Goal: Task Accomplishment & Management: Manage account settings

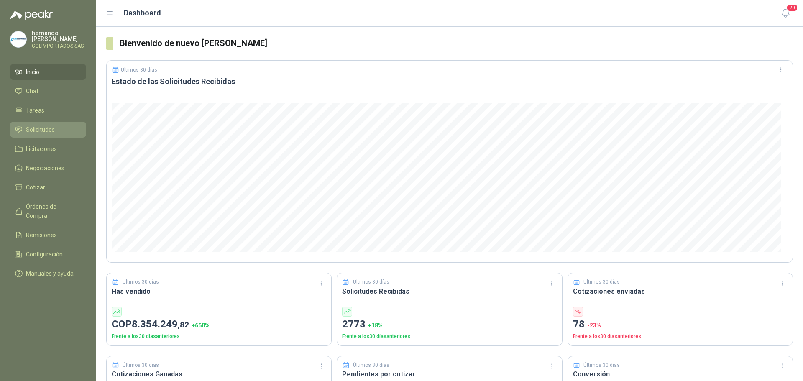
click at [66, 129] on li "Solicitudes" at bounding box center [48, 129] width 66 height 9
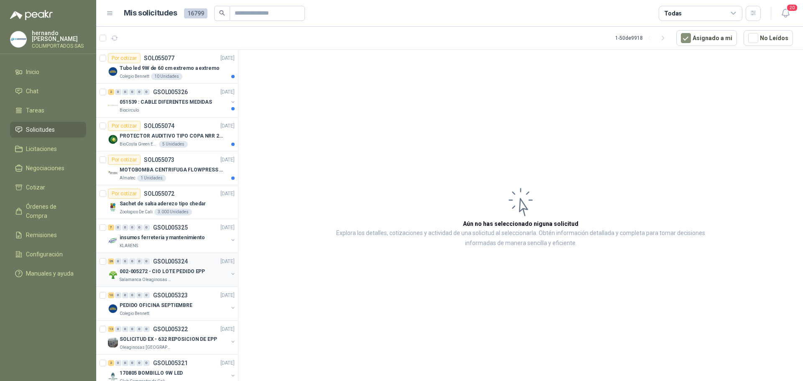
click at [203, 274] on div "002-005272 - CIO LOTE PEDIDO EPP" at bounding box center [174, 272] width 108 height 10
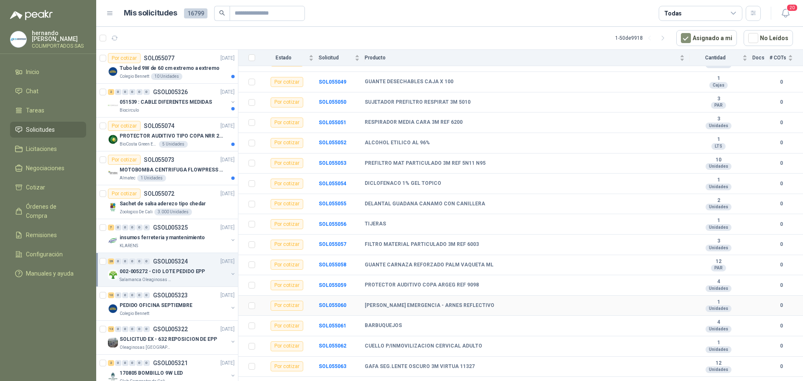
scroll to position [306, 0]
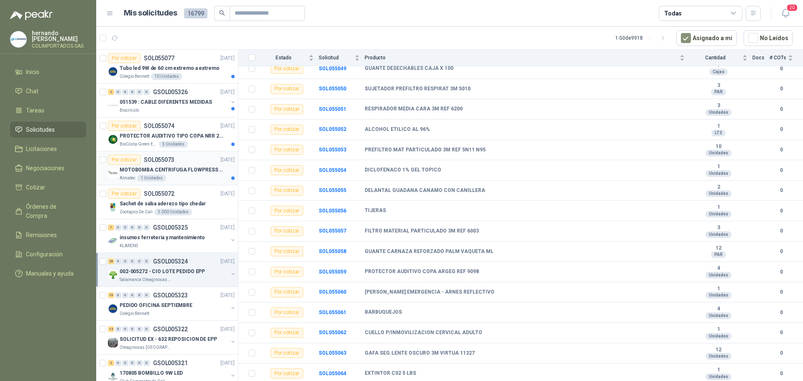
click at [192, 180] on div "Almatec 1 Unidades" at bounding box center [177, 178] width 115 height 7
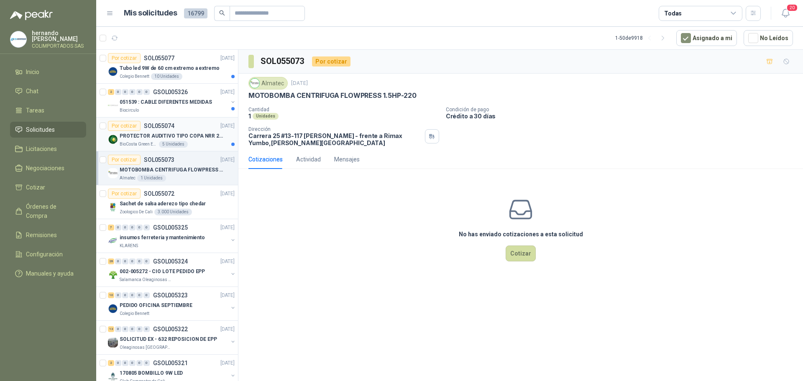
click at [198, 140] on p "PROTECTOR AUDITIVO TIPO COPA NRR 23dB" at bounding box center [172, 136] width 104 height 8
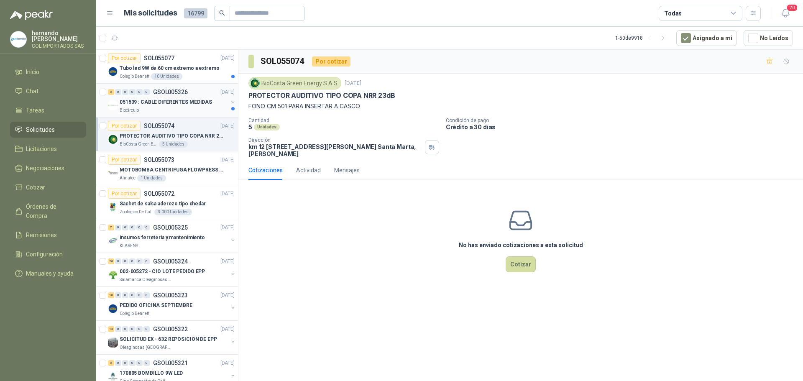
click at [171, 110] on div "Biocirculo" at bounding box center [174, 110] width 108 height 7
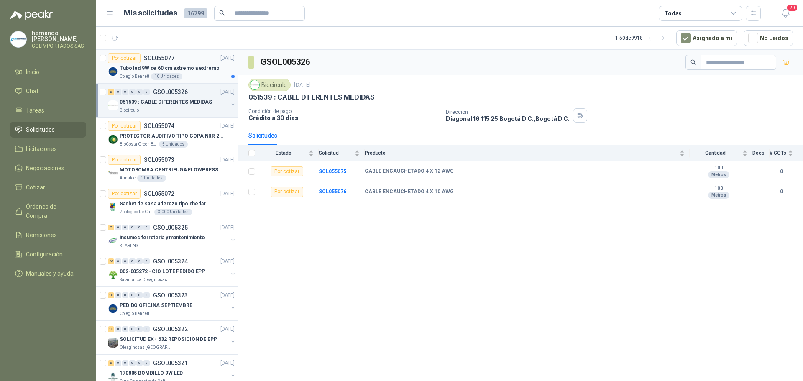
click at [201, 75] on div "Colegio [PERSON_NAME] 10 Unidades" at bounding box center [177, 76] width 115 height 7
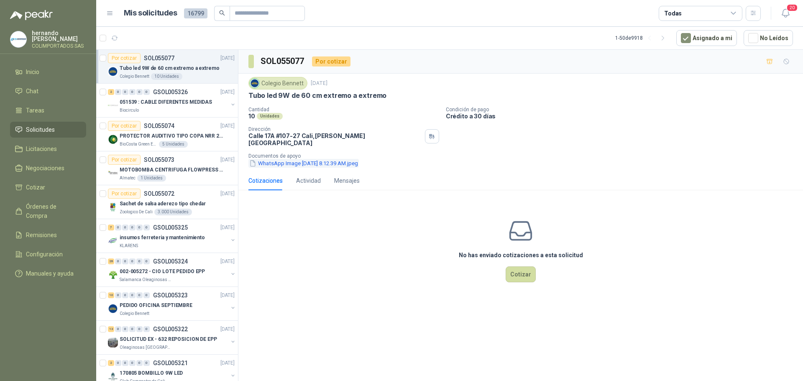
click at [313, 160] on button "WhatsApp Image [DATE] 8.12.39 AM.jpeg" at bounding box center [304, 163] width 110 height 9
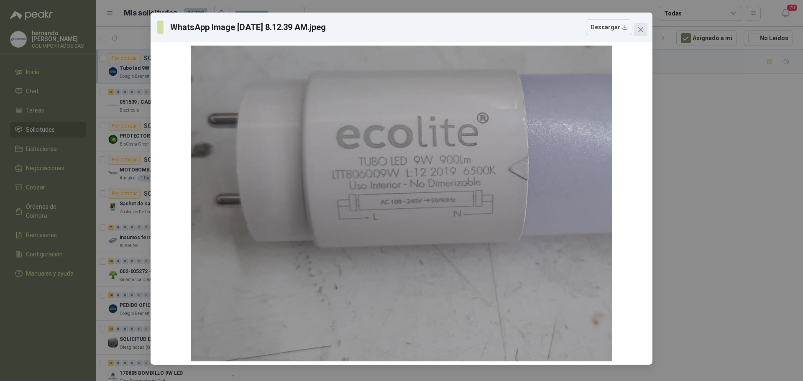
click at [641, 30] on icon "close" at bounding box center [641, 29] width 5 height 5
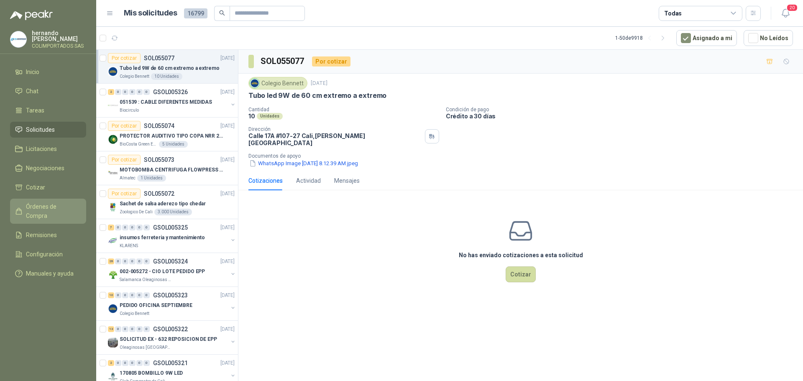
click at [54, 205] on span "Órdenes de Compra" at bounding box center [52, 211] width 52 height 18
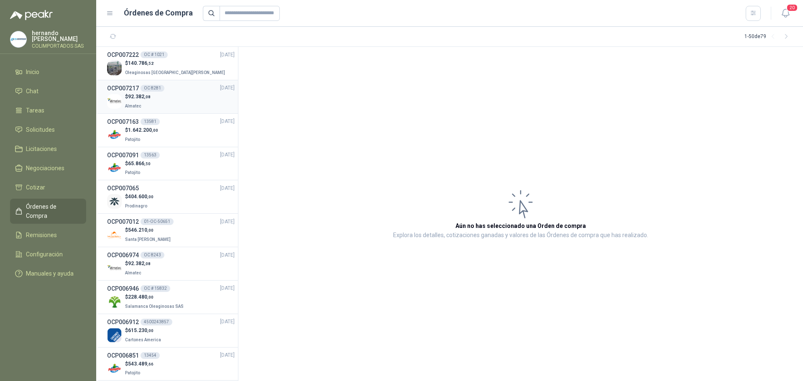
click at [189, 101] on div "$ 92.382 ,08 Almatec" at bounding box center [171, 101] width 128 height 17
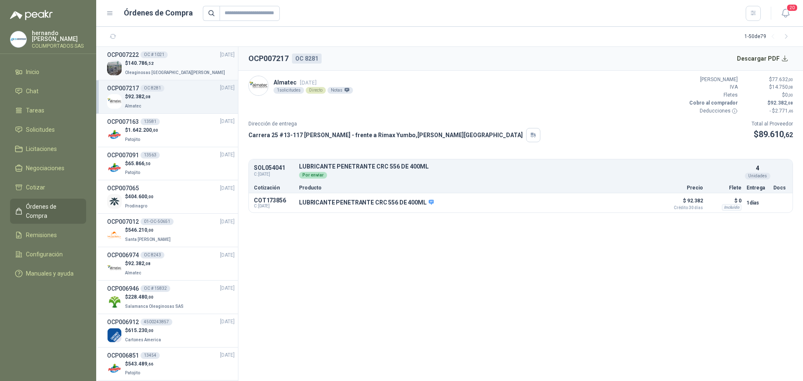
click at [187, 64] on div "$ 140.786 ,52 Oleaginosas [GEOGRAPHIC_DATA][PERSON_NAME]" at bounding box center [171, 67] width 128 height 17
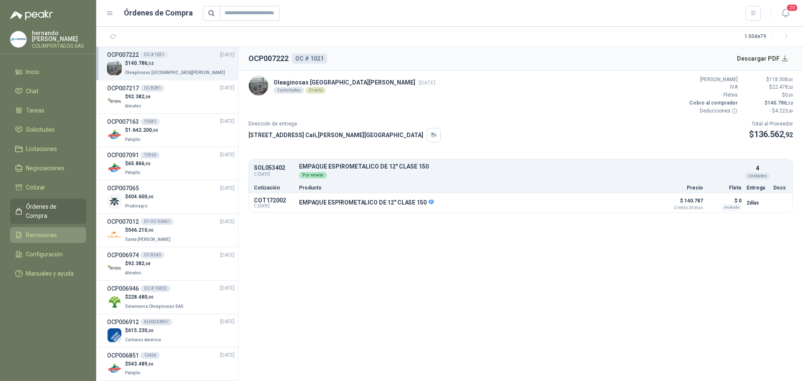
click at [63, 231] on li "Remisiones" at bounding box center [48, 235] width 66 height 9
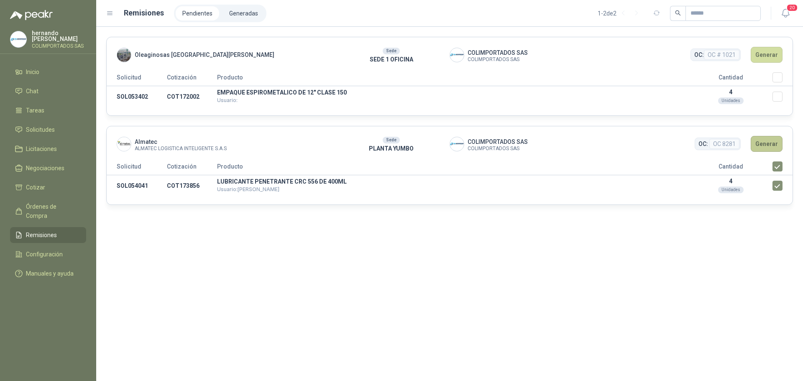
click at [773, 144] on button "Generar" at bounding box center [767, 144] width 32 height 16
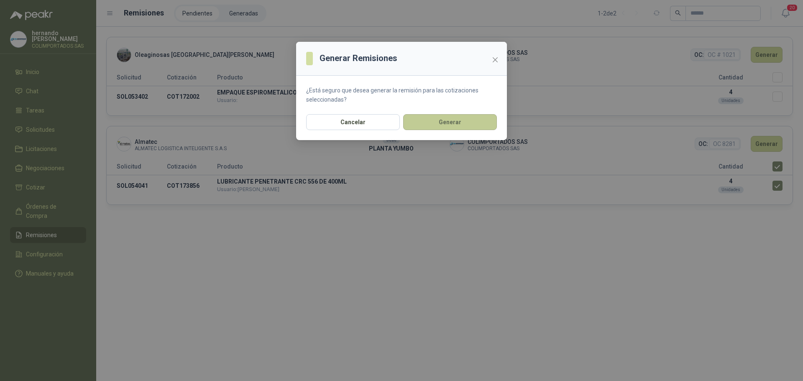
click at [457, 121] on button "Generar" at bounding box center [450, 122] width 94 height 16
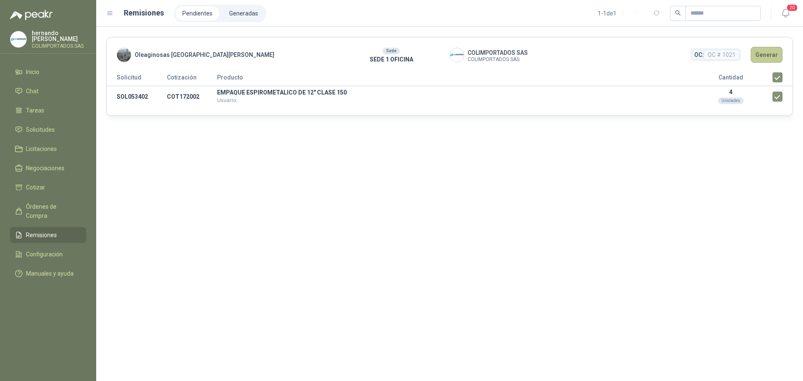
click at [771, 54] on button "Generar" at bounding box center [767, 55] width 32 height 16
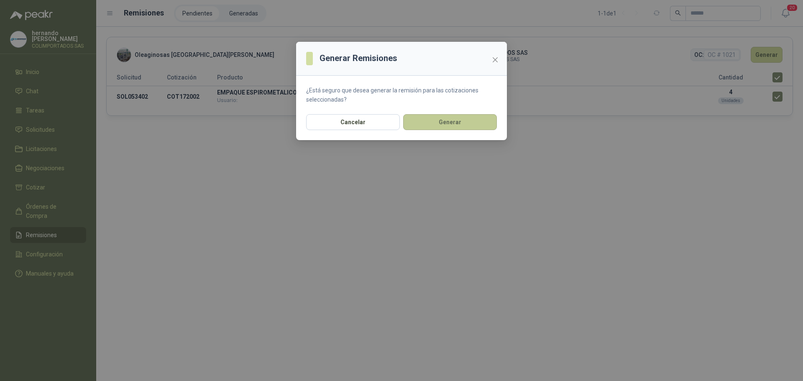
click at [449, 120] on button "Generar" at bounding box center [450, 122] width 94 height 16
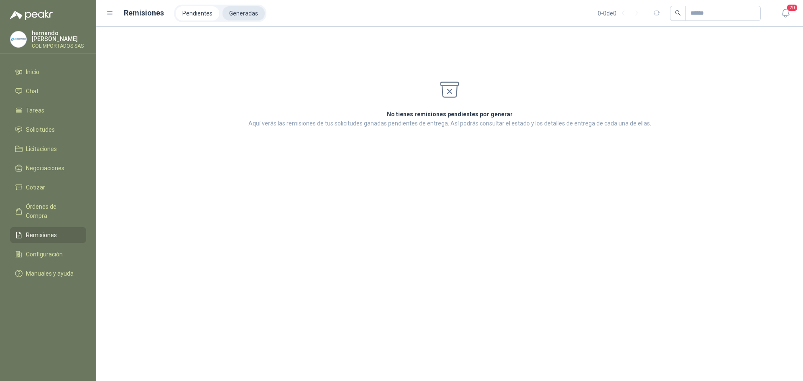
click at [247, 14] on li "Generadas" at bounding box center [244, 13] width 42 height 14
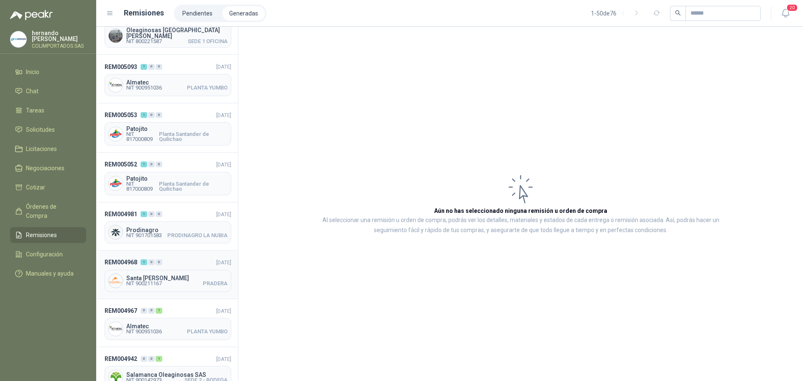
scroll to position [42, 0]
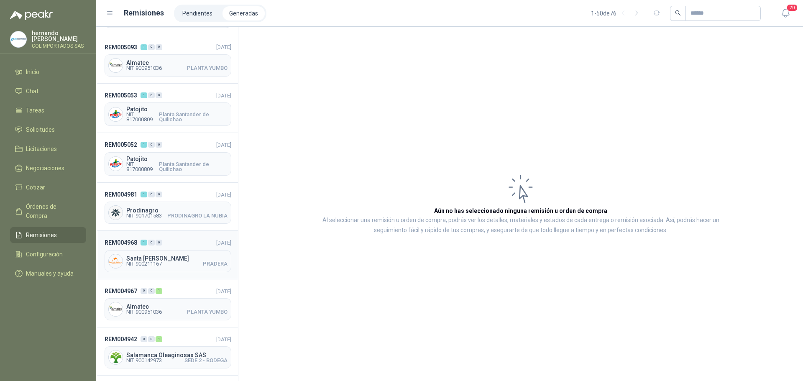
click at [190, 243] on header "REM004968 1 0 0 [DATE]" at bounding box center [168, 242] width 127 height 9
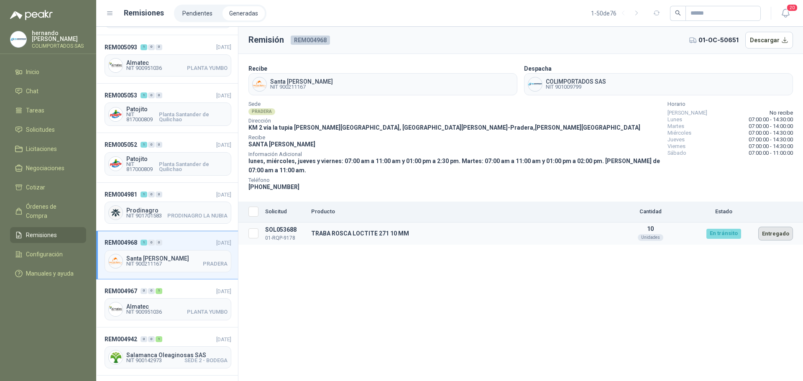
click at [775, 232] on button "Entregado" at bounding box center [776, 234] width 35 height 14
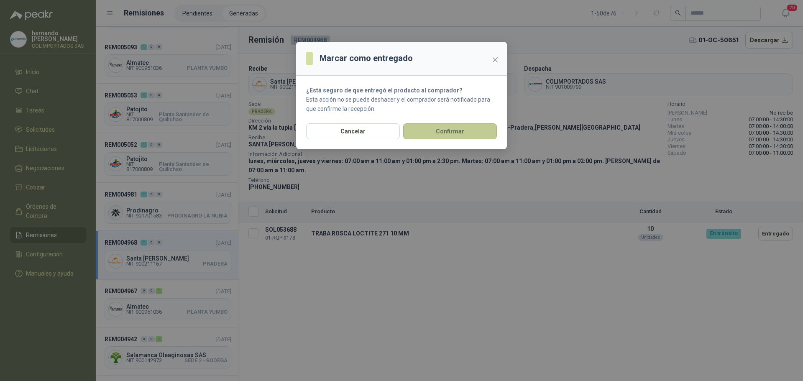
click at [456, 132] on button "Confirmar" at bounding box center [450, 131] width 94 height 16
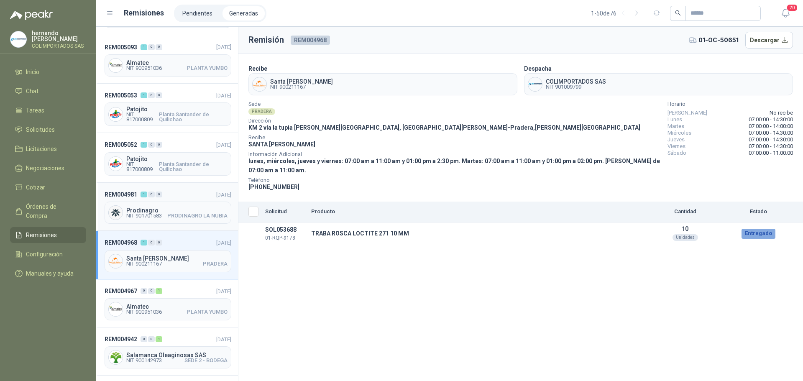
click at [180, 192] on header "REM004981 1 0 0 [DATE]" at bounding box center [168, 194] width 127 height 9
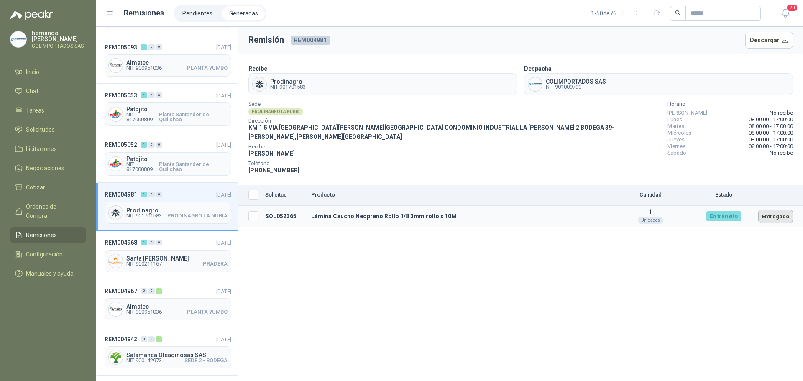
click at [781, 210] on button "Entregado" at bounding box center [776, 217] width 35 height 14
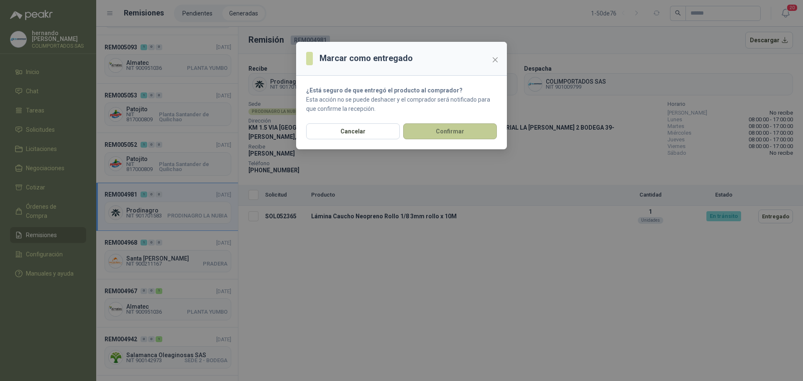
click at [468, 132] on button "Confirmar" at bounding box center [450, 131] width 94 height 16
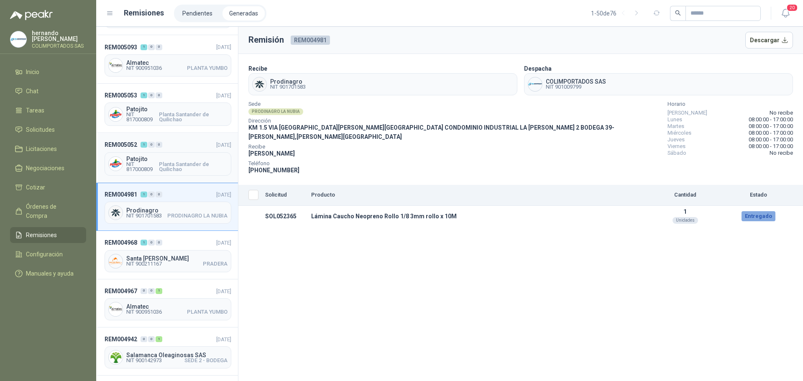
click at [185, 142] on header "REM005052 1 0 0 [DATE]" at bounding box center [168, 144] width 127 height 9
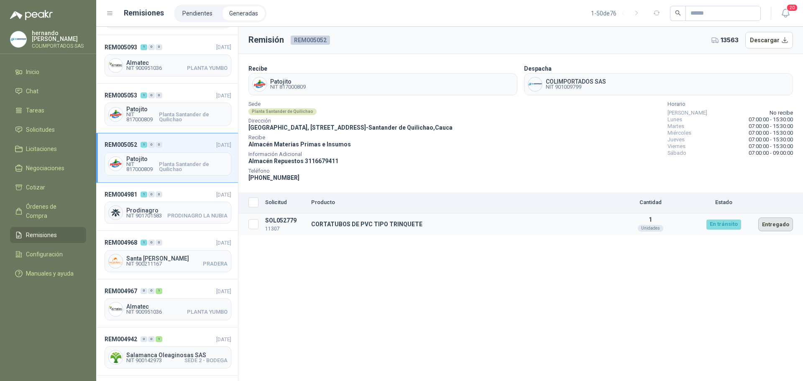
click at [775, 226] on button "Entregado" at bounding box center [776, 225] width 35 height 14
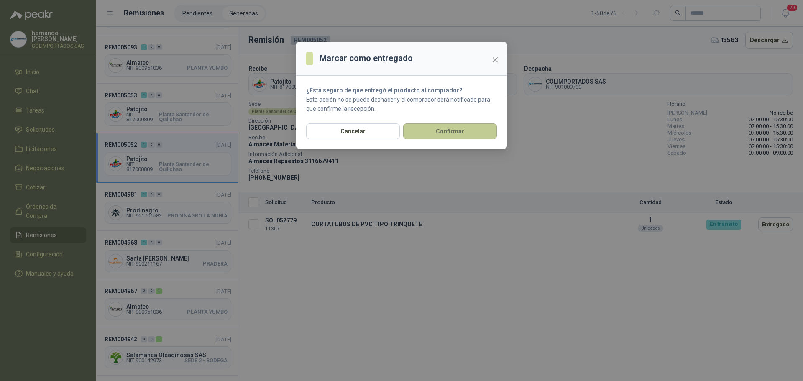
click at [459, 133] on button "Confirmar" at bounding box center [450, 131] width 94 height 16
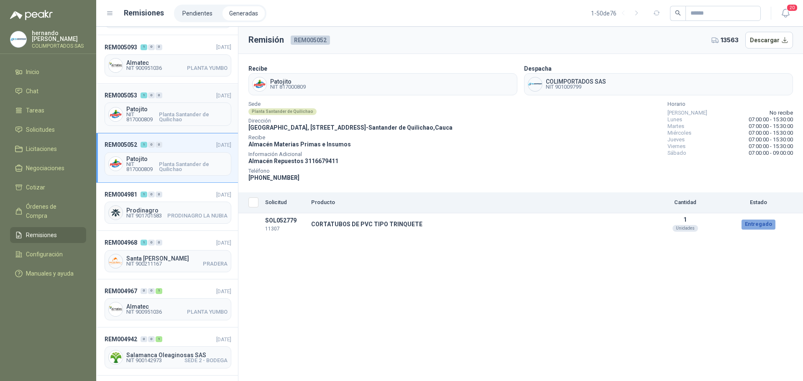
click at [181, 93] on header "REM005053 1 0 0 [DATE]" at bounding box center [168, 95] width 127 height 9
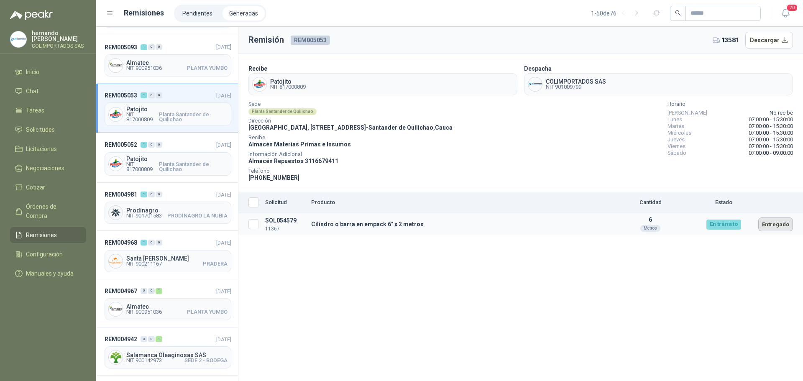
click at [778, 223] on button "Entregado" at bounding box center [776, 225] width 35 height 14
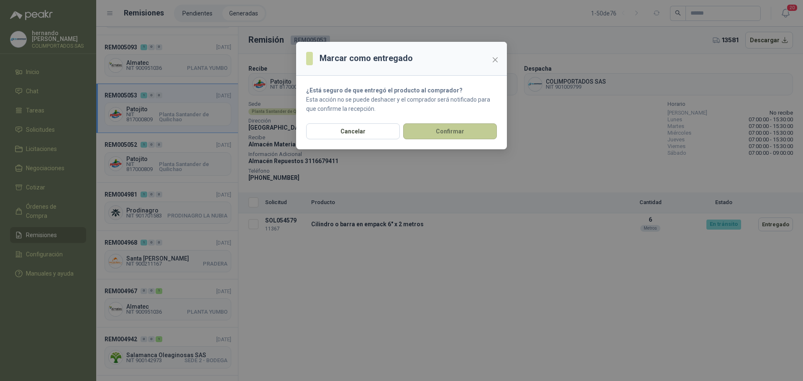
click at [453, 132] on button "Confirmar" at bounding box center [450, 131] width 94 height 16
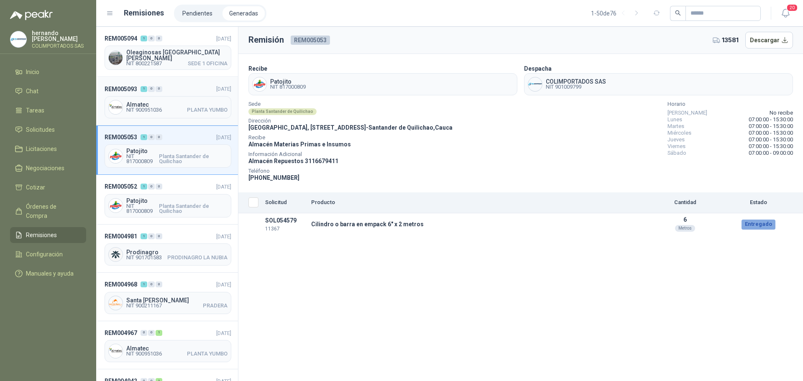
click at [179, 88] on header "REM005093 1 0 0 [DATE]" at bounding box center [168, 88] width 127 height 9
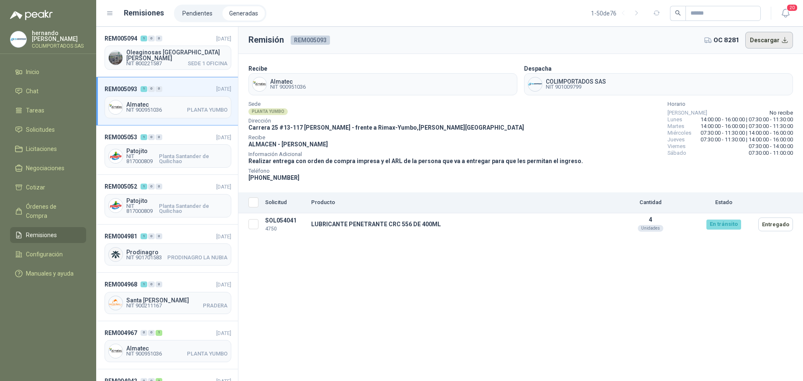
click at [785, 42] on button "Descargar" at bounding box center [770, 40] width 48 height 17
click at [187, 44] on div "REM005094 1 0 0 [DATE] Oleaginosas [GEOGRAPHIC_DATA][PERSON_NAME] NIT 800221587…" at bounding box center [167, 52] width 142 height 50
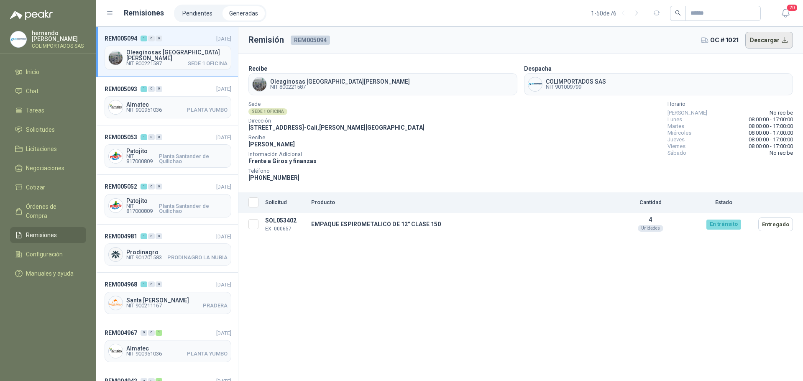
click at [784, 41] on button "Descargar" at bounding box center [770, 40] width 48 height 17
click at [61, 207] on span "Órdenes de Compra" at bounding box center [52, 211] width 52 height 18
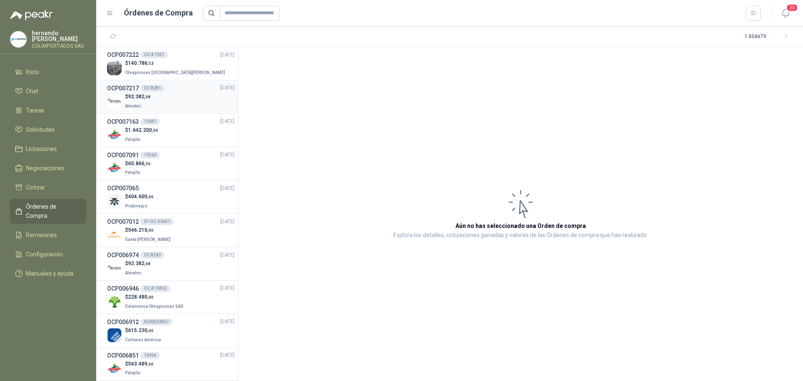
click at [177, 98] on div "$ 92.382 ,08 Almatec" at bounding box center [171, 101] width 128 height 17
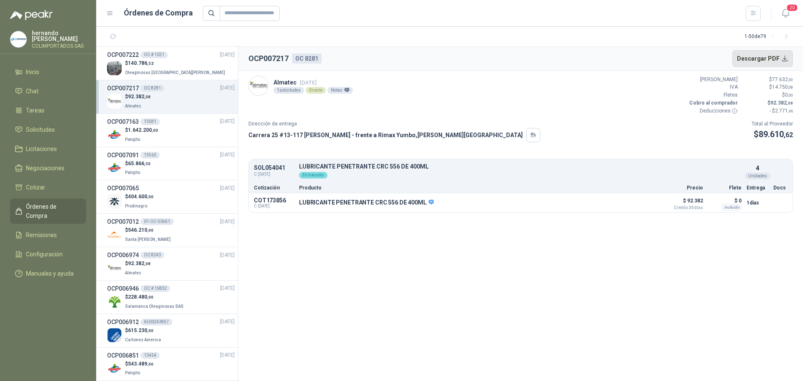
click at [785, 57] on button "Descargar PDF" at bounding box center [763, 58] width 61 height 17
click at [190, 60] on div "$ 140.786 ,52 Oleaginosas [GEOGRAPHIC_DATA][PERSON_NAME]" at bounding box center [171, 67] width 128 height 17
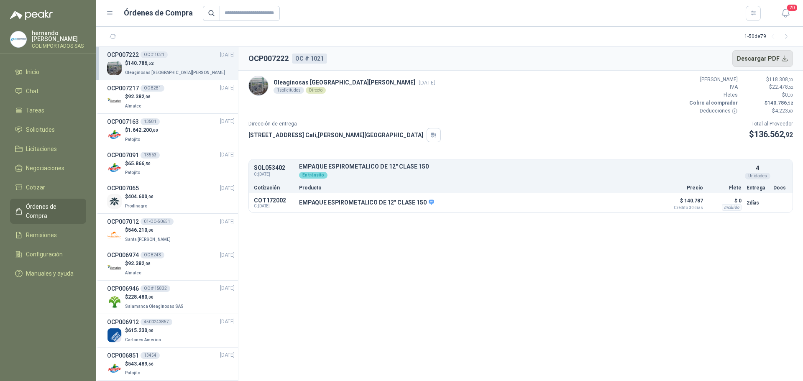
click at [787, 60] on button "Descargar PDF" at bounding box center [763, 58] width 61 height 17
click at [641, 203] on button "Detalles" at bounding box center [636, 202] width 39 height 11
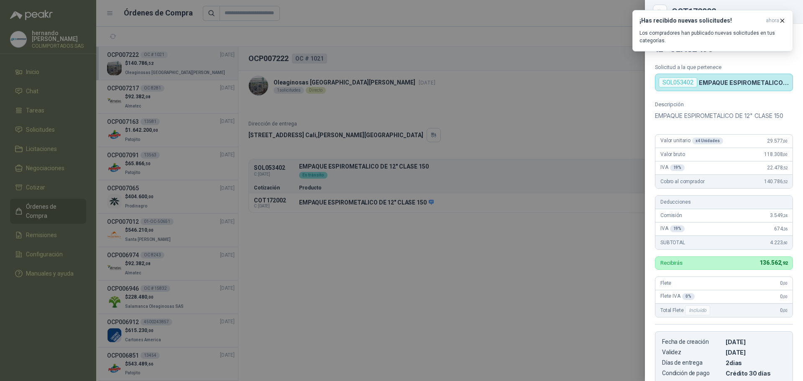
scroll to position [148, 0]
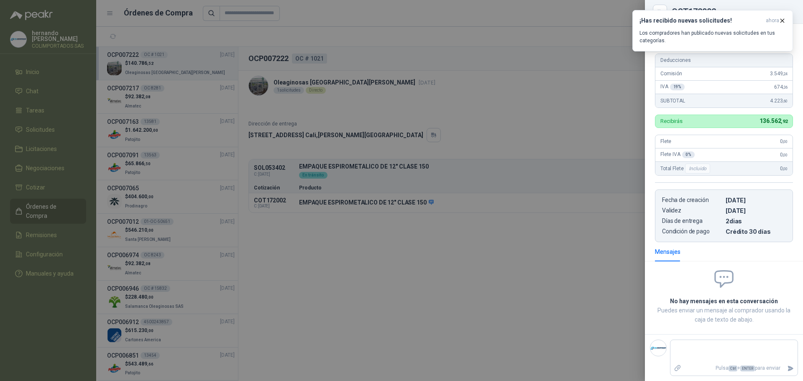
click at [479, 289] on div at bounding box center [401, 190] width 803 height 381
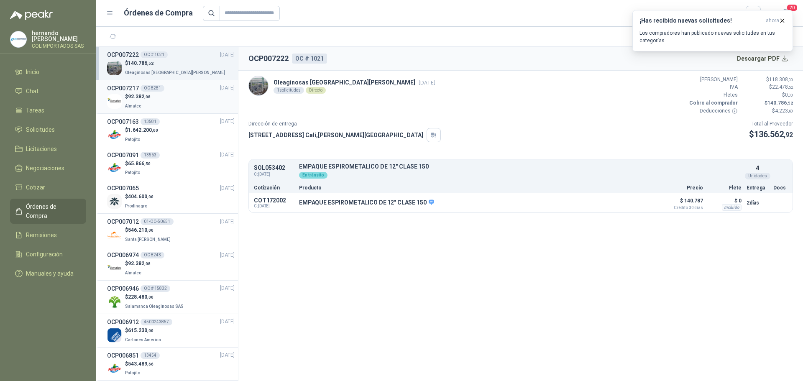
click at [167, 100] on div "$ 92.382 ,08 Almatec" at bounding box center [171, 101] width 128 height 17
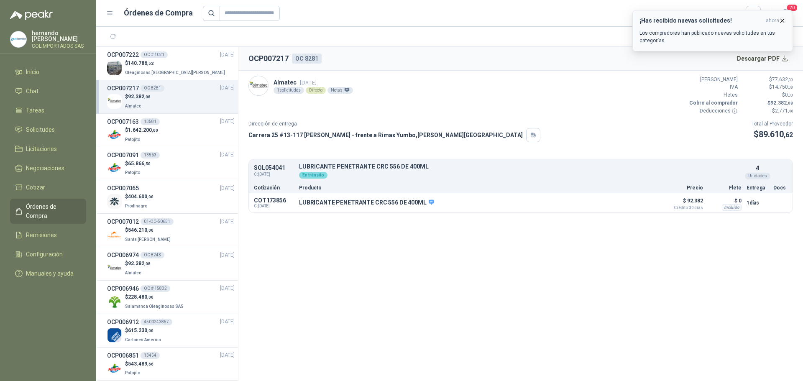
click at [784, 18] on icon "button" at bounding box center [782, 20] width 7 height 7
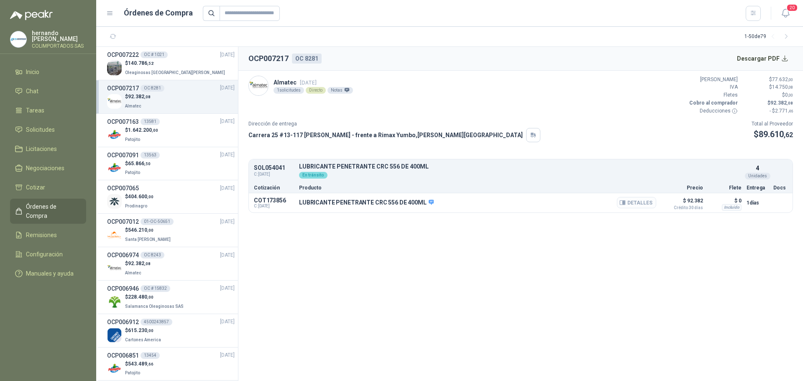
click at [644, 205] on button "Detalles" at bounding box center [636, 202] width 39 height 11
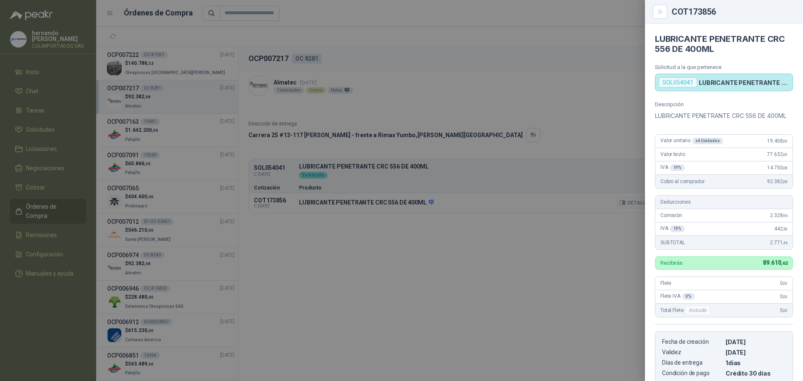
scroll to position [148, 0]
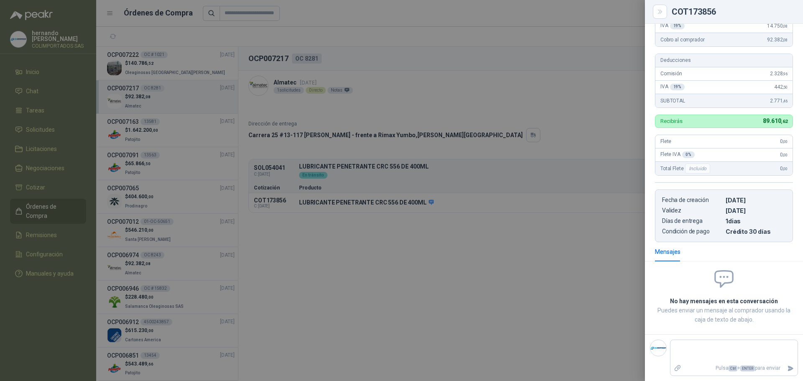
click at [344, 258] on div at bounding box center [401, 190] width 803 height 381
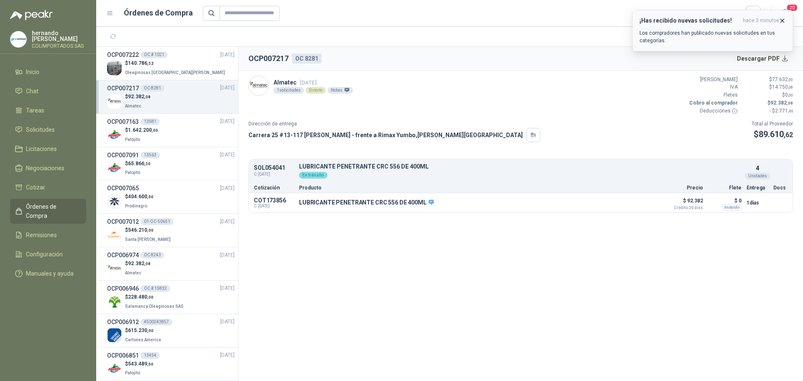
click at [782, 19] on icon "button" at bounding box center [782, 20] width 7 height 7
